Goal: Task Accomplishment & Management: Manage account settings

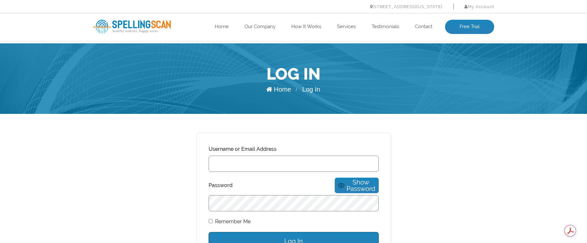
click at [238, 160] on input "Username or Email Address" at bounding box center [294, 164] width 170 height 16
type input "kiley.plett@gmail.com"
click at [209, 232] on input "Log In" at bounding box center [294, 241] width 170 height 18
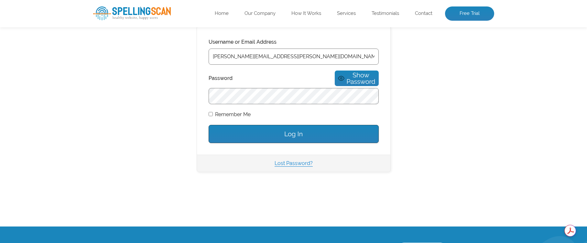
scroll to position [112, 0]
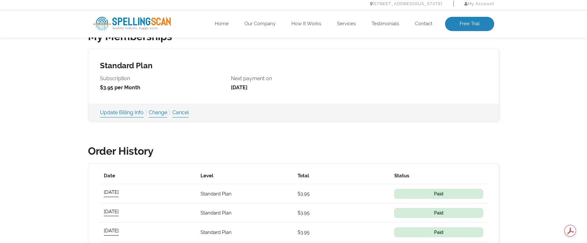
scroll to position [217, 0]
click at [189, 114] on link "Cancel" at bounding box center [180, 112] width 17 height 9
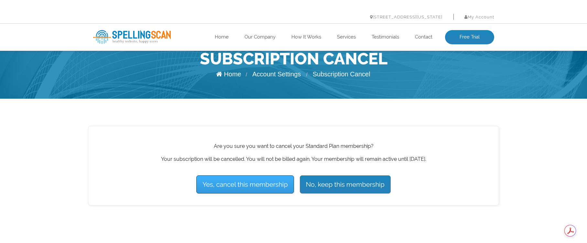
scroll to position [16, 0]
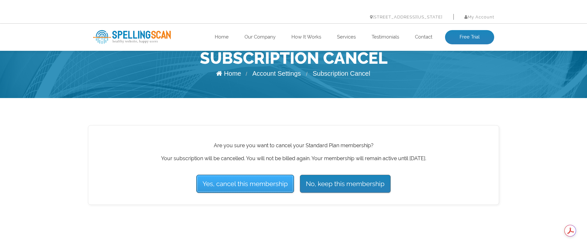
click at [239, 187] on input "Yes, cancel this membership" at bounding box center [245, 184] width 98 height 18
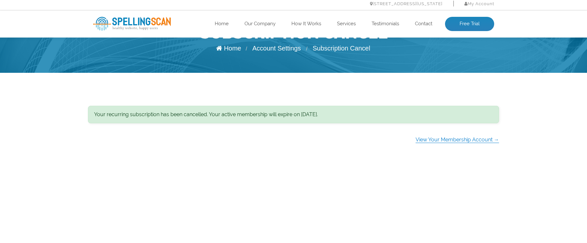
scroll to position [41, 0]
